Goal: Transaction & Acquisition: Purchase product/service

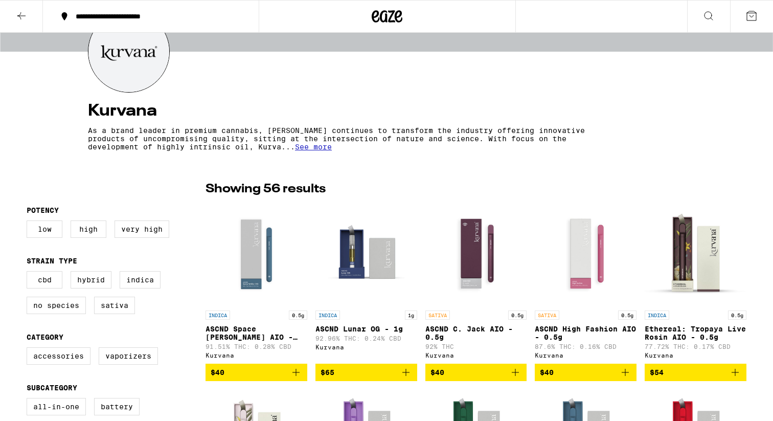
scroll to position [126, 0]
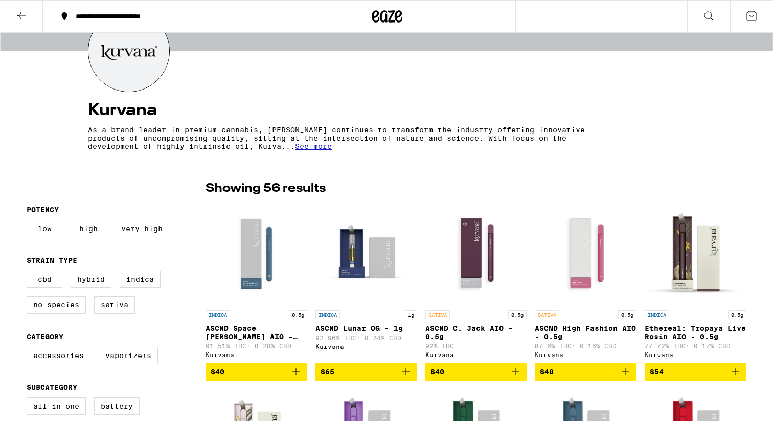
click at [168, 18] on div "**********" at bounding box center [157, 16] width 173 height 7
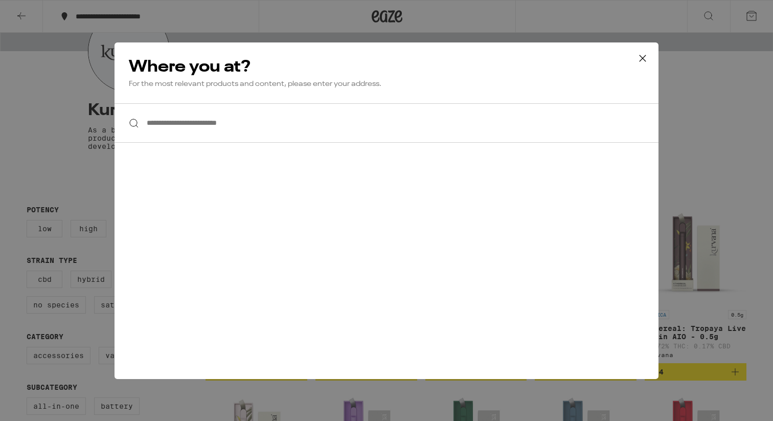
click at [201, 126] on input "**********" at bounding box center [387, 122] width 544 height 39
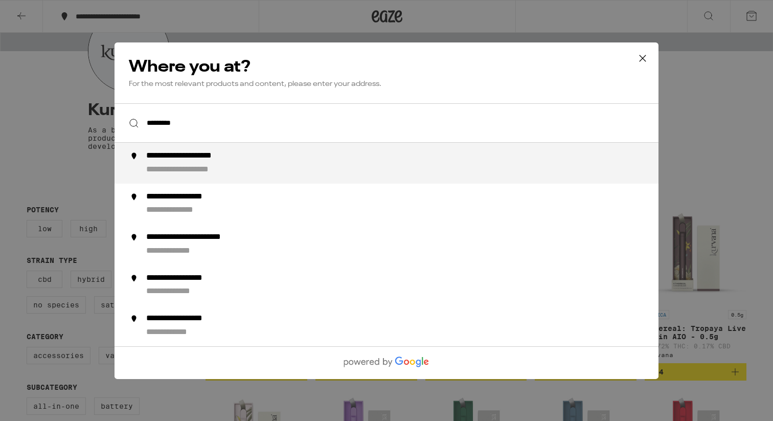
click at [217, 160] on div "**********" at bounding box center [201, 156] width 111 height 11
type input "**********"
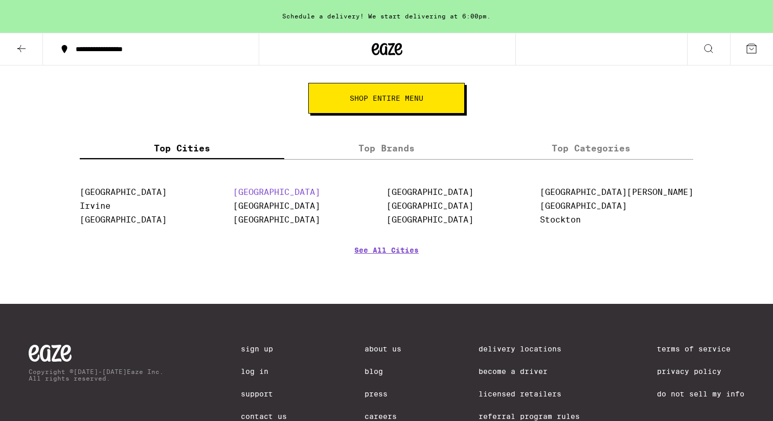
scroll to position [338, 0]
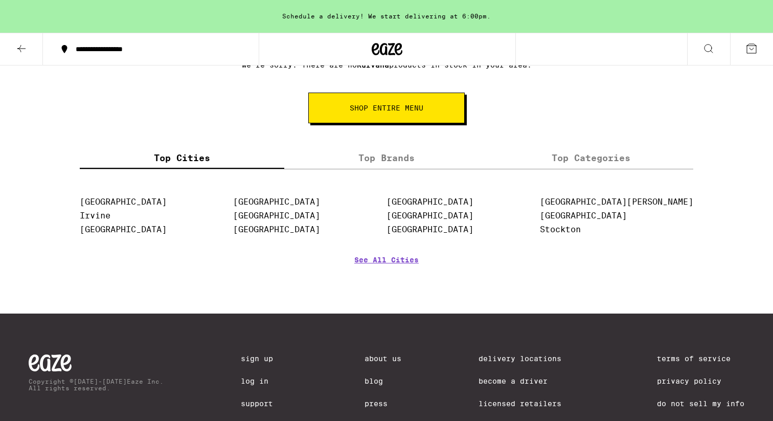
click at [394, 259] on section "[GEOGRAPHIC_DATA] [GEOGRAPHIC_DATA] [GEOGRAPHIC_DATA] [GEOGRAPHIC_DATA] [GEOGRA…" at bounding box center [386, 242] width 613 height 104
click at [395, 261] on link "See All Cities" at bounding box center [386, 275] width 64 height 38
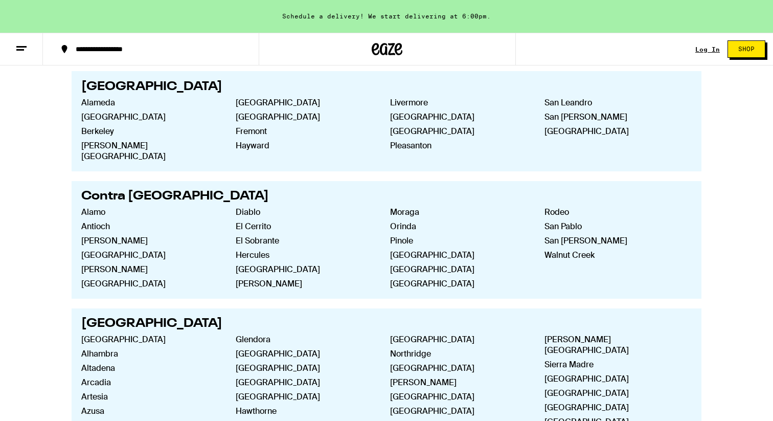
scroll to position [1345, 0]
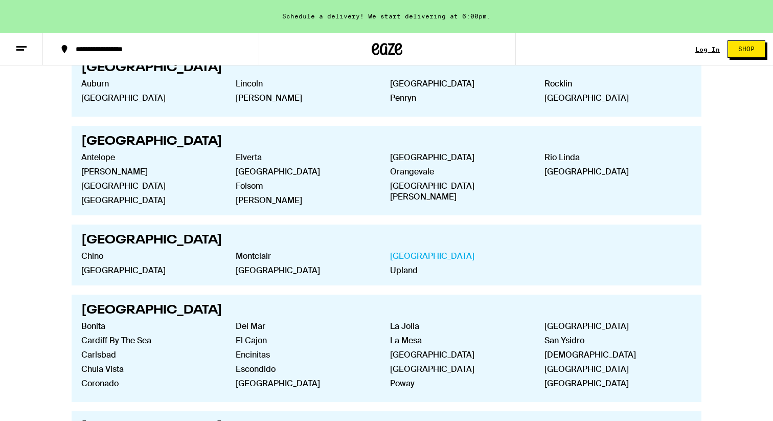
click at [401, 250] on link "[GEOGRAPHIC_DATA]" at bounding box center [459, 255] width 138 height 11
click at [443, 250] on link "[GEOGRAPHIC_DATA]" at bounding box center [459, 255] width 138 height 11
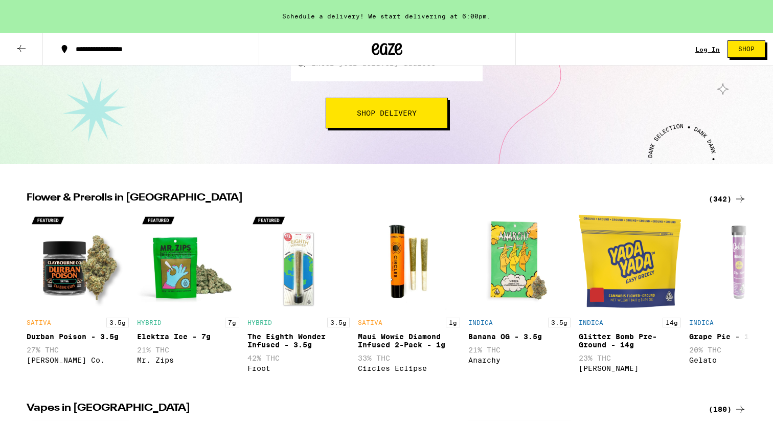
scroll to position [196, 0]
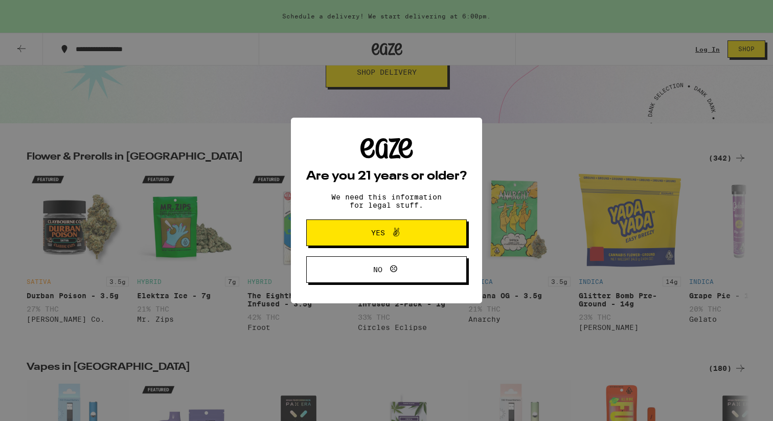
click at [382, 235] on span "Yes" at bounding box center [378, 232] width 14 height 7
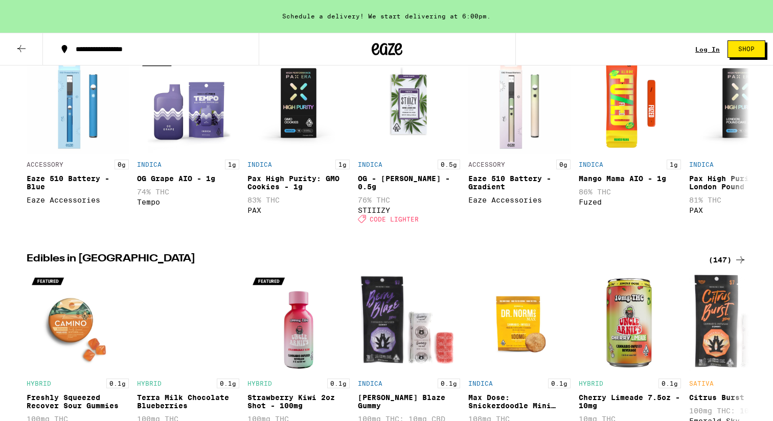
scroll to position [423, 0]
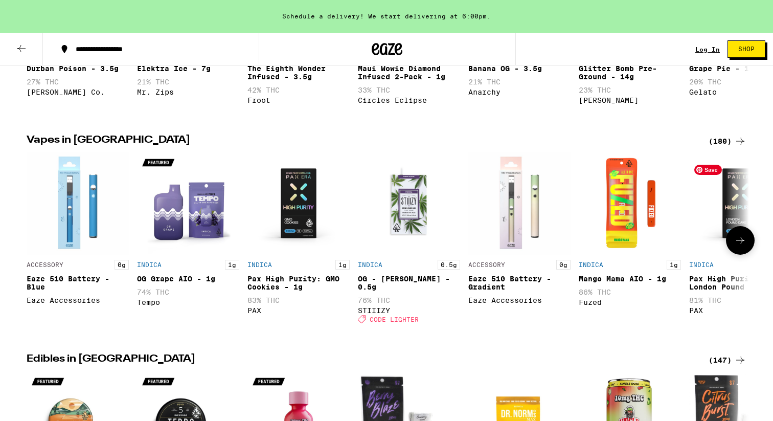
click at [736, 238] on button at bounding box center [740, 240] width 29 height 29
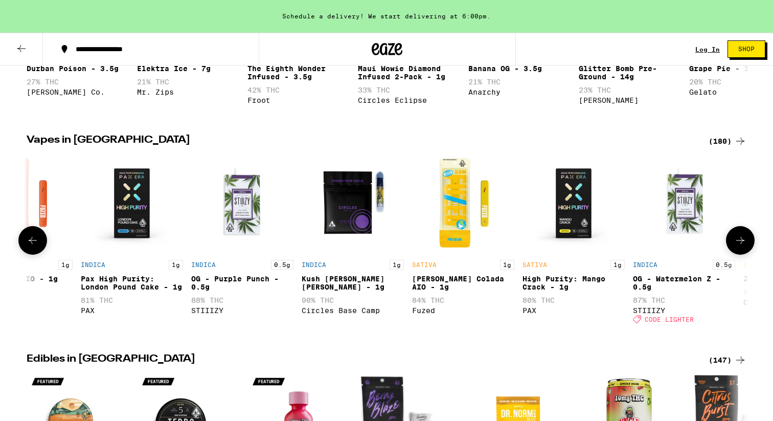
click at [736, 238] on button at bounding box center [740, 240] width 29 height 29
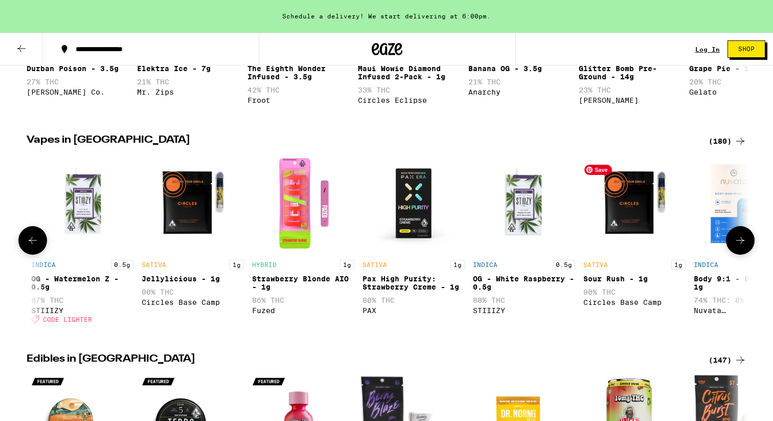
scroll to position [0, 1217]
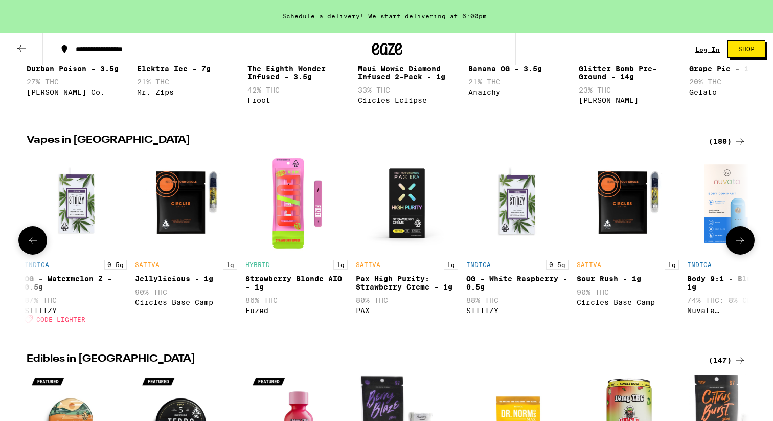
click at [19, 242] on div at bounding box center [32, 240] width 29 height 29
click at [30, 246] on icon at bounding box center [33, 240] width 12 height 12
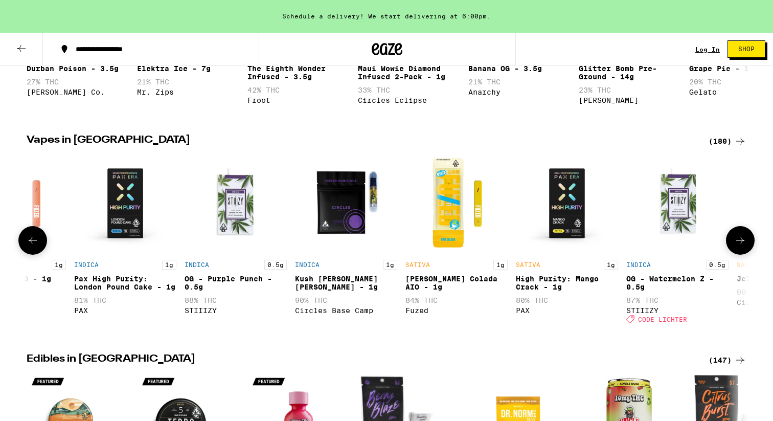
scroll to position [0, 608]
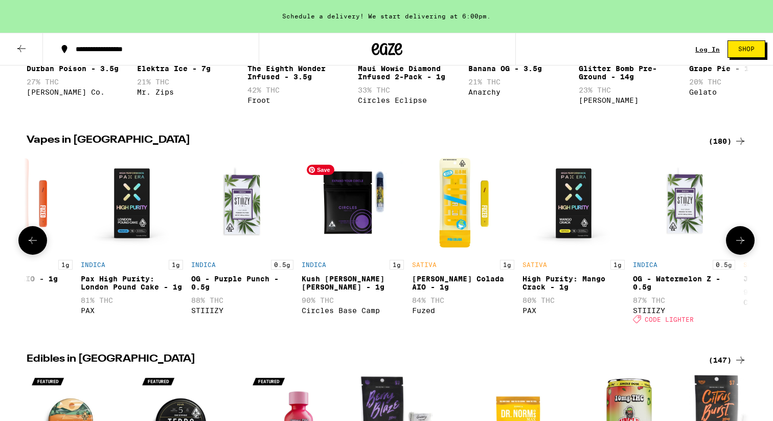
click at [365, 206] on img "Open page for Kush Berry Bliss - 1g from Circles Base Camp" at bounding box center [353, 203] width 102 height 102
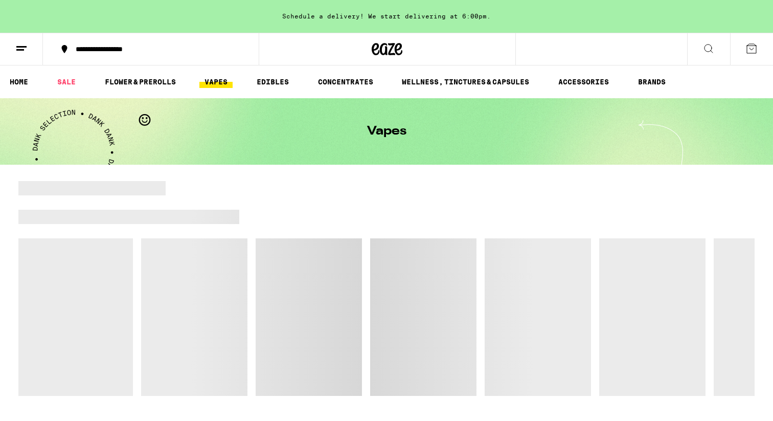
click at [382, 194] on div at bounding box center [460, 188] width 589 height 14
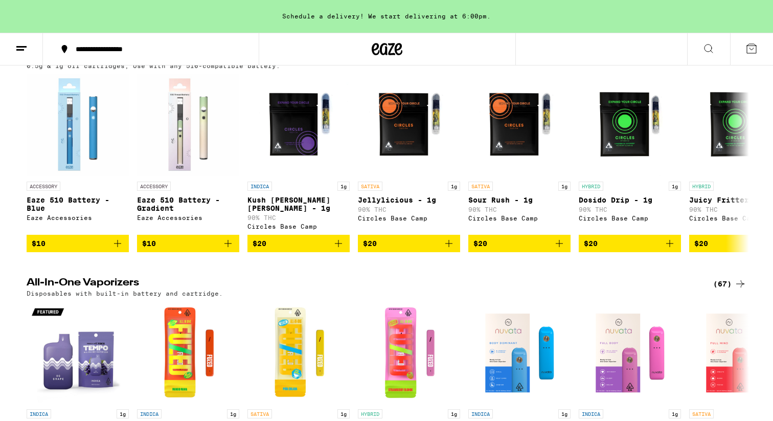
scroll to position [91, 0]
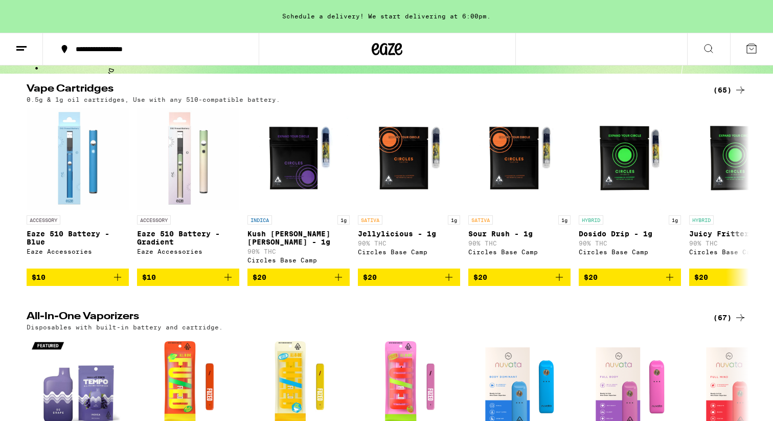
click at [739, 88] on icon at bounding box center [740, 90] width 12 height 12
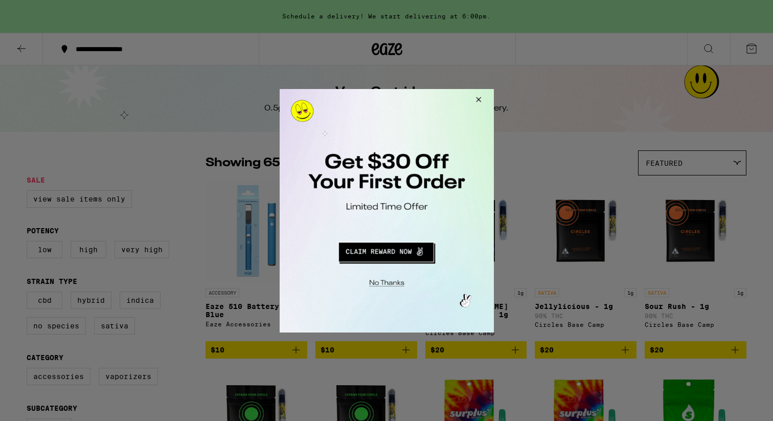
click at [473, 97] on button "Close Modal" at bounding box center [477, 100] width 28 height 25
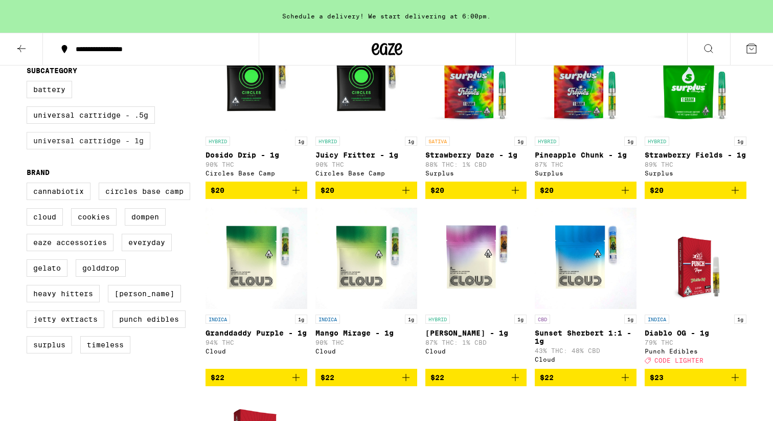
scroll to position [352, 0]
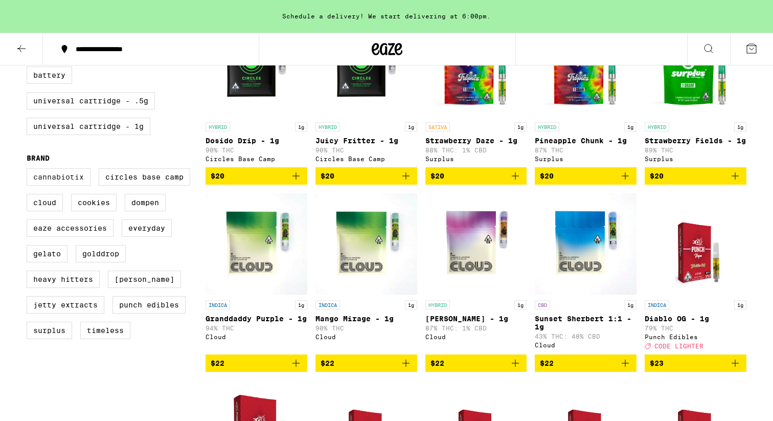
click at [62, 186] on label "Cannabiotix" at bounding box center [59, 176] width 64 height 17
click at [29, 170] on input "Cannabiotix" at bounding box center [29, 170] width 1 height 1
checkbox input "true"
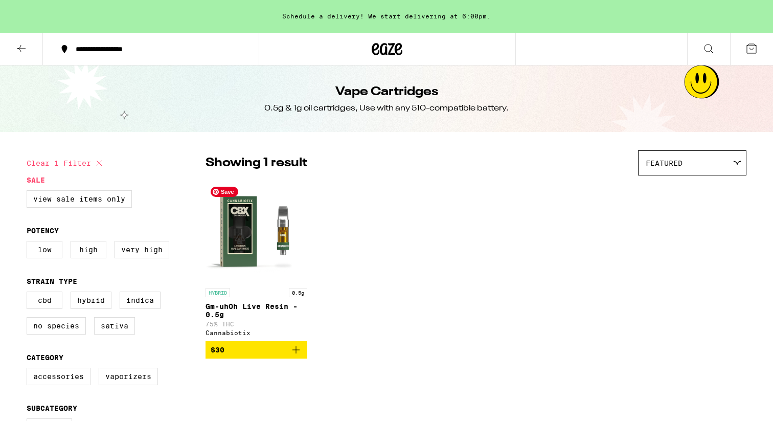
click at [265, 230] on img "Open page for Gm-uhOh Live Resin - 0.5g from Cannabiotix" at bounding box center [257, 231] width 102 height 102
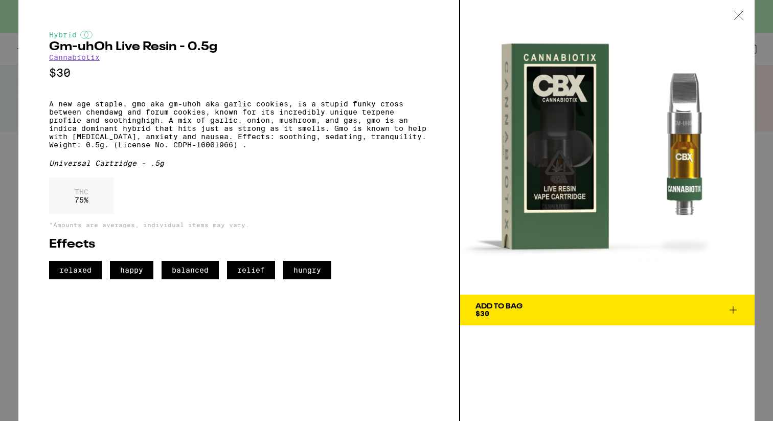
click at [736, 13] on icon at bounding box center [738, 15] width 9 height 9
